Goal: Communication & Community: Answer question/provide support

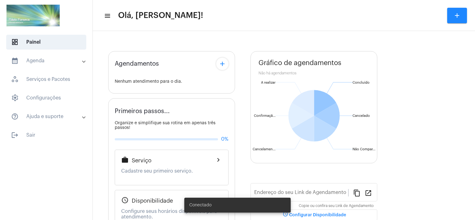
type input "[URL][DOMAIN_NAME]"
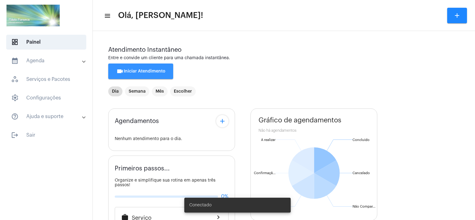
click at [144, 73] on span "videocam Iniciar Atendimento" at bounding box center [140, 71] width 49 height 4
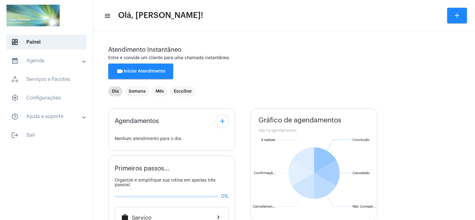
click at [134, 70] on span "videocam Iniciar Atendimento" at bounding box center [140, 71] width 49 height 4
click at [142, 71] on span "videocam Iniciar Atendimento" at bounding box center [140, 71] width 49 height 4
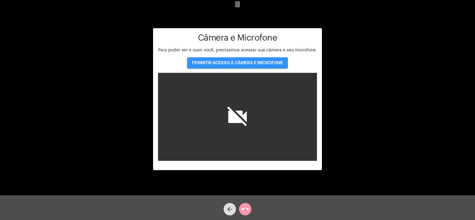
click at [252, 62] on span "PERMITIR ACESSO À CÂMERA E MICROFONE" at bounding box center [237, 63] width 91 height 4
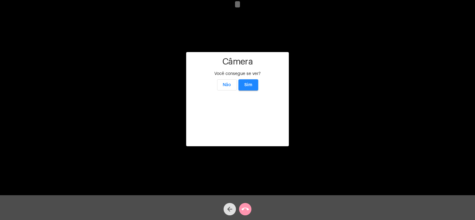
click at [246, 83] on span "Sim" at bounding box center [248, 85] width 8 height 4
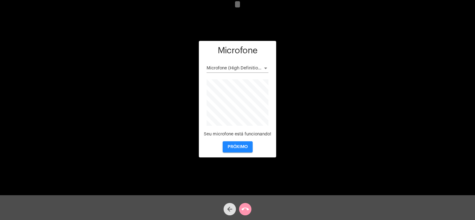
click at [235, 149] on button "PRÓXIMO" at bounding box center [238, 146] width 30 height 11
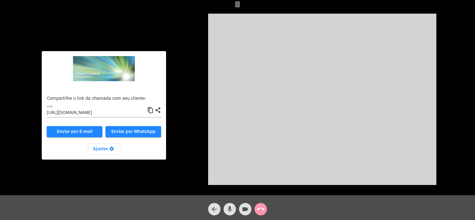
click at [107, 115] on input "[URL][DOMAIN_NAME]" at bounding box center [97, 112] width 101 height 5
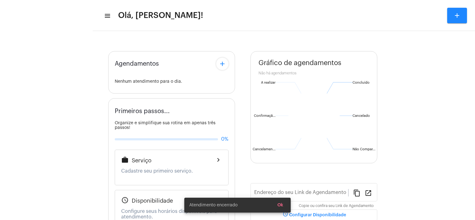
type input "[URL][DOMAIN_NAME]"
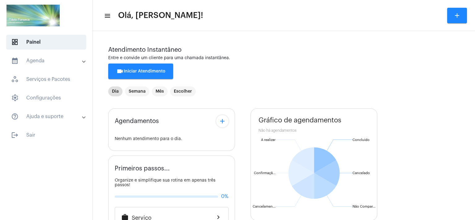
click at [145, 70] on span "videocam Iniciar Atendimento" at bounding box center [140, 71] width 49 height 4
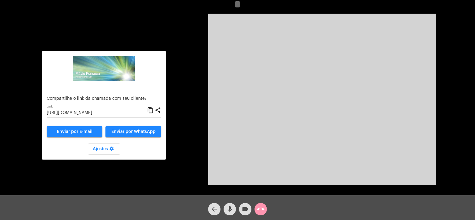
click at [102, 113] on input "[URL][DOMAIN_NAME]" at bounding box center [97, 112] width 101 height 5
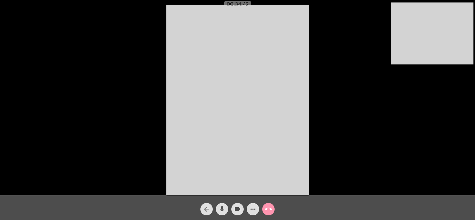
click at [268, 208] on mat-icon "call_end" at bounding box center [268, 208] width 7 height 7
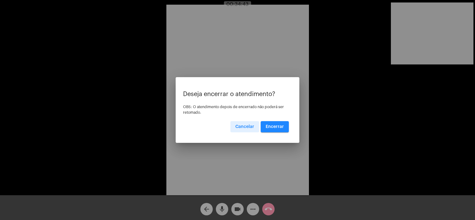
click at [273, 126] on span "Encerrar" at bounding box center [275, 126] width 18 height 4
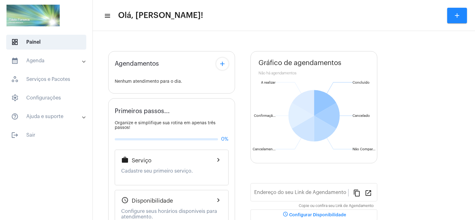
type input "[URL][DOMAIN_NAME]"
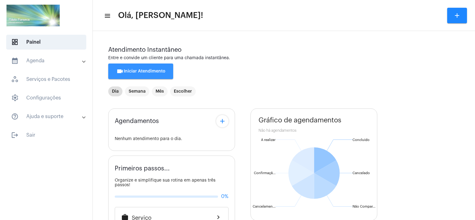
click at [141, 74] on button "videocam Iniciar Atendimento" at bounding box center [140, 70] width 65 height 15
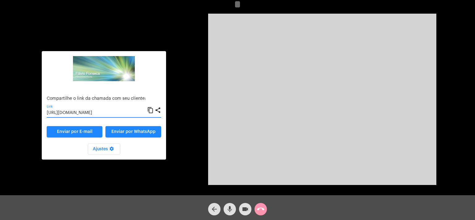
click at [109, 113] on input "[URL][DOMAIN_NAME]" at bounding box center [97, 112] width 101 height 5
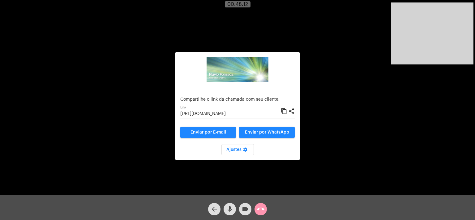
click at [261, 207] on mat-icon "call_end" at bounding box center [260, 208] width 7 height 7
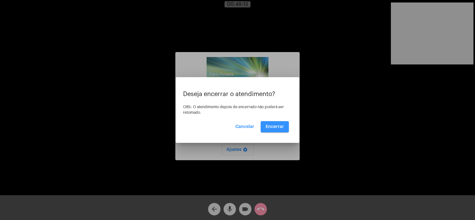
click at [272, 126] on span "Encerrar" at bounding box center [275, 126] width 18 height 4
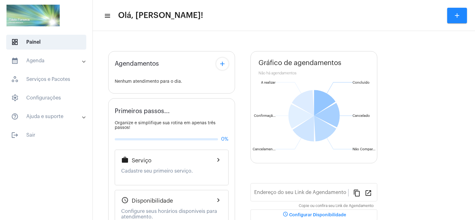
type input "[URL][DOMAIN_NAME]"
